Goal: Find specific page/section: Find specific page/section

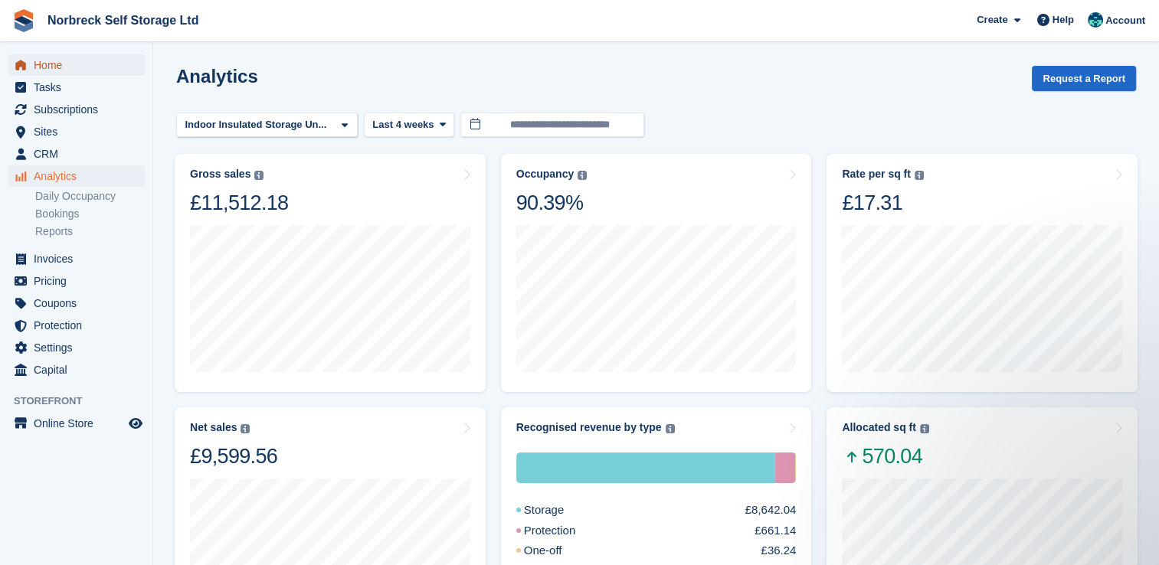
click at [70, 67] on span "Home" at bounding box center [80, 64] width 92 height 21
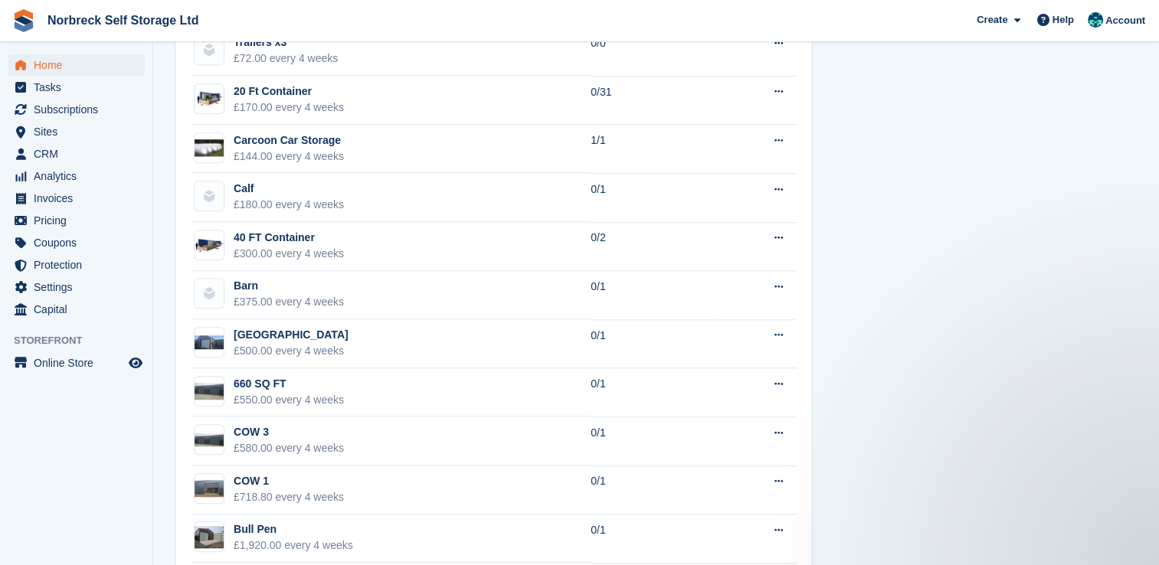
scroll to position [1286, 0]
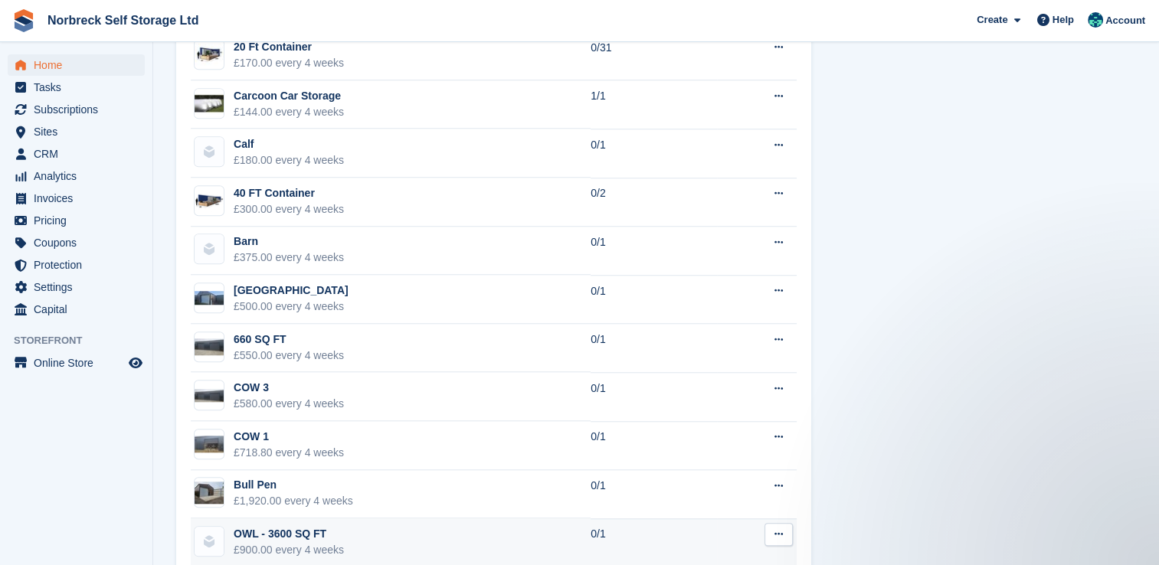
click at [279, 542] on div "£900.00 every 4 weeks" at bounding box center [289, 550] width 110 height 16
